Goal: Task Accomplishment & Management: Complete application form

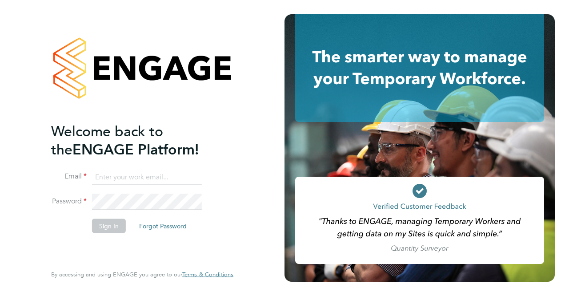
type input "[EMAIL_ADDRESS][DOMAIN_NAME]"
drag, startPoint x: 239, startPoint y: 175, endPoint x: 222, endPoint y: 181, distance: 18.2
click at [239, 175] on div "Welcome back to the ENGAGE Platform! Email [EMAIL_ADDRESS][DOMAIN_NAME] Passwor…" at bounding box center [142, 148] width 218 height 296
click at [105, 227] on button "Sign In" at bounding box center [109, 225] width 34 height 14
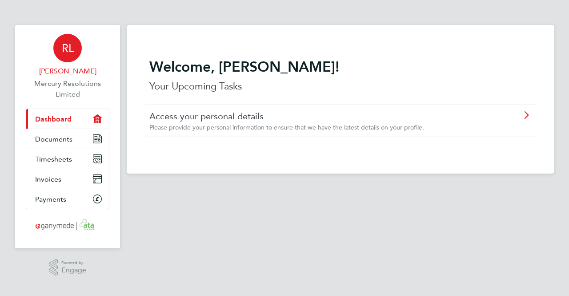
click at [65, 52] on span "RL" at bounding box center [68, 48] width 12 height 12
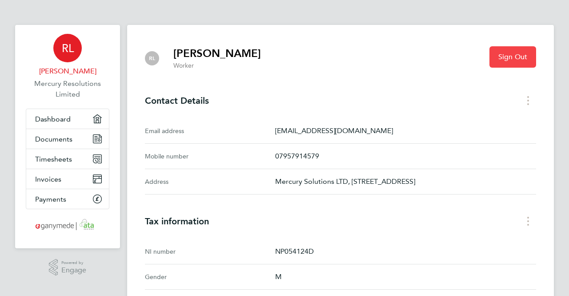
click at [505, 58] on span "Sign Out" at bounding box center [513, 56] width 29 height 9
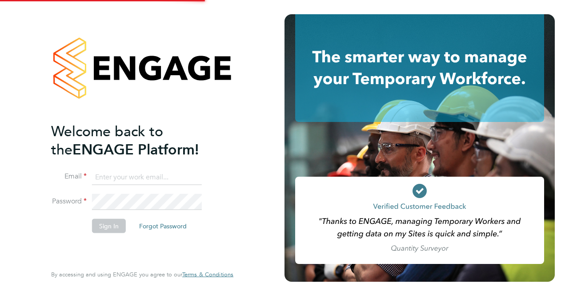
type input "[EMAIL_ADDRESS][DOMAIN_NAME]"
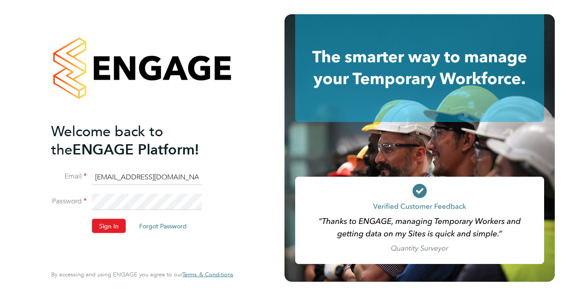
click at [239, 186] on div "Welcome back to the ENGAGE Platform! Email [EMAIL_ADDRESS][DOMAIN_NAME] Passwor…" at bounding box center [142, 148] width 218 height 296
click at [101, 226] on button "Sign In" at bounding box center [109, 225] width 34 height 14
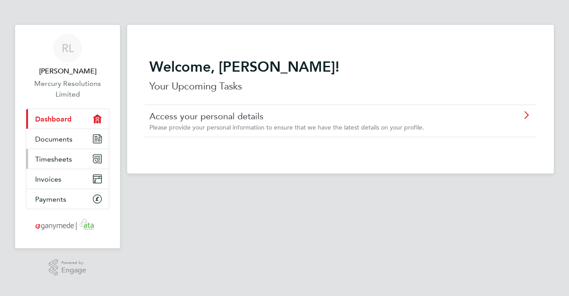
click at [73, 157] on link "Timesheets" at bounding box center [67, 159] width 83 height 20
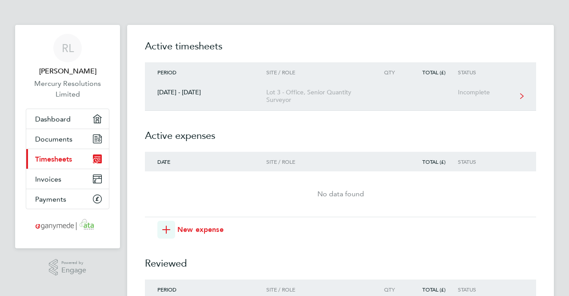
click at [474, 93] on div "Incomplete" at bounding box center [485, 93] width 55 height 8
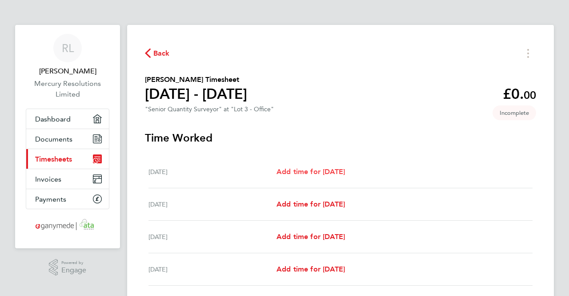
click at [319, 171] on span "Add time for Mon 22 Sep" at bounding box center [311, 171] width 68 height 8
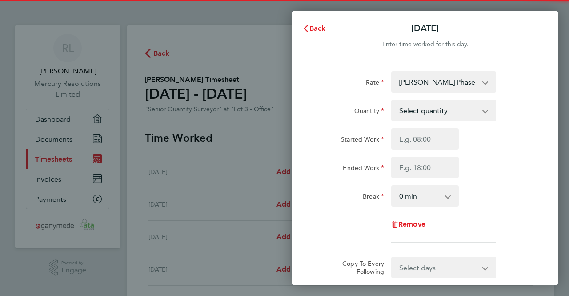
click at [469, 112] on select "Select quantity 0.5 1" at bounding box center [438, 111] width 93 height 20
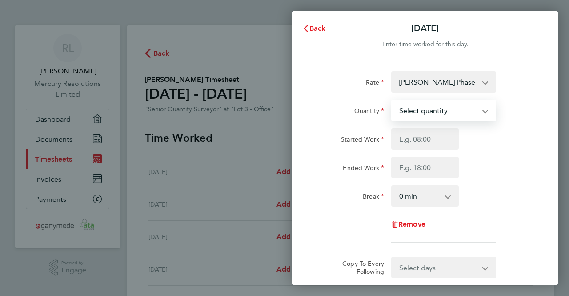
select select "1"
click at [392, 101] on select "Select quantity 0.5 1" at bounding box center [438, 111] width 93 height 20
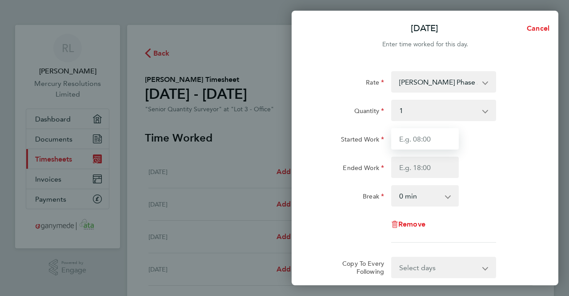
click at [410, 139] on input "Started Work" at bounding box center [425, 138] width 68 height 21
type input "09:00"
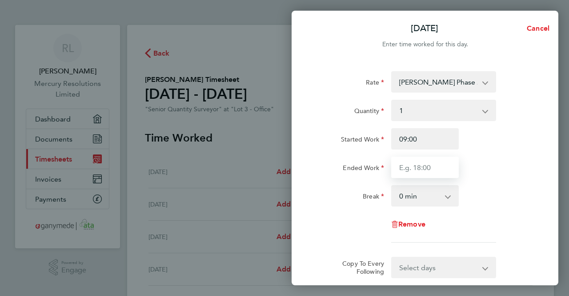
click at [424, 164] on input "Ended Work" at bounding box center [425, 167] width 68 height 21
type input "17:00"
click at [431, 196] on select "0 min 15 min 30 min 45 min 60 min 75 min 90 min" at bounding box center [419, 196] width 55 height 20
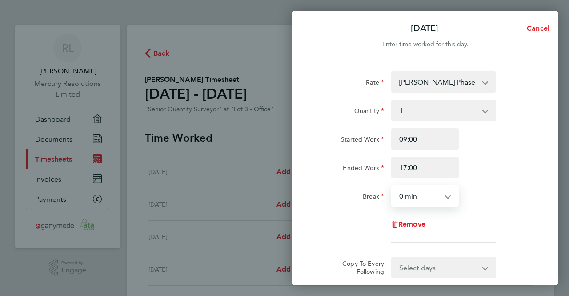
select select "30"
click at [392, 186] on select "0 min 15 min 30 min 45 min 60 min 75 min 90 min" at bounding box center [419, 196] width 55 height 20
click at [497, 222] on div "Remove" at bounding box center [425, 224] width 224 height 21
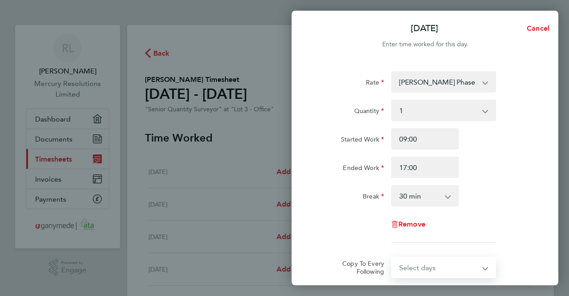
click at [484, 270] on select "Select days Day Weekday (Mon-Fri) Weekend (Sat-Sun) Tuesday Wednesday Thursday …" at bounding box center [438, 268] width 93 height 20
select select "WEEKDAY"
click at [392, 258] on select "Select days Day Weekday (Mon-Fri) Weekend (Sat-Sun) Tuesday Wednesday Thursday …" at bounding box center [438, 268] width 93 height 20
select select "2025-09-28"
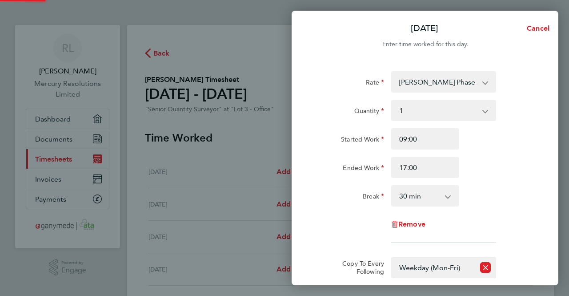
click at [516, 176] on div "Ended Work 17:00" at bounding box center [425, 167] width 224 height 21
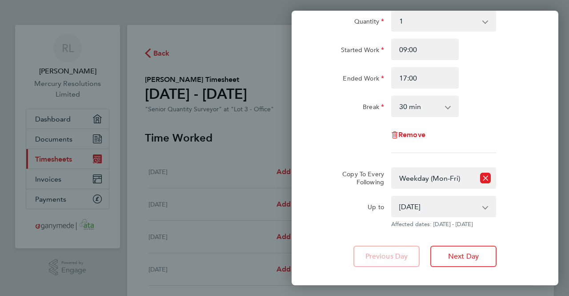
scroll to position [139, 0]
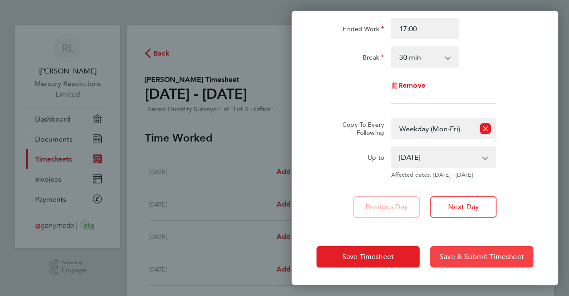
click at [496, 252] on span "Save & Submit Timesheet" at bounding box center [482, 256] width 85 height 9
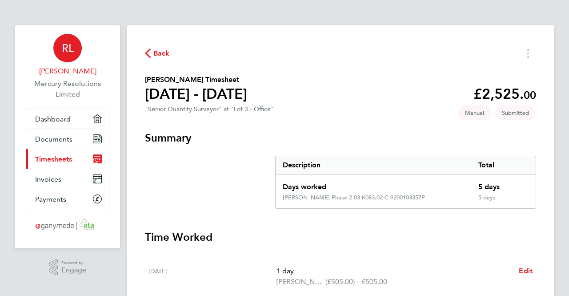
click at [74, 47] on div "RL" at bounding box center [67, 48] width 28 height 28
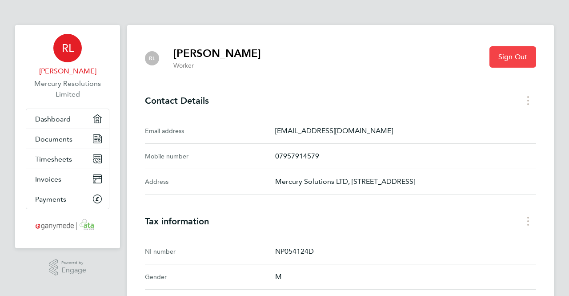
click at [520, 52] on span "Sign Out" at bounding box center [513, 56] width 29 height 9
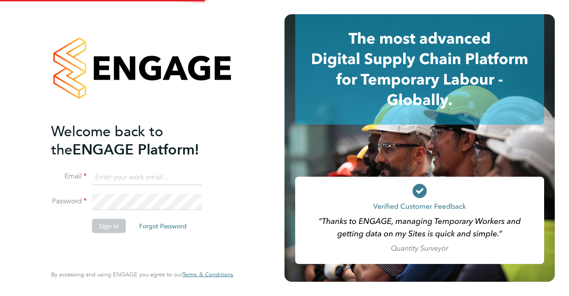
type input "[EMAIL_ADDRESS][DOMAIN_NAME]"
